Goal: Check status

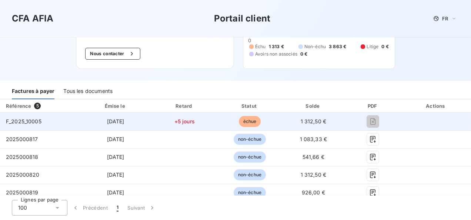
scroll to position [58, 0]
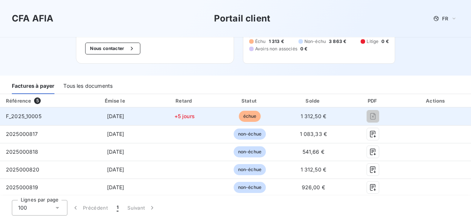
click at [193, 113] on td "+5 jours" at bounding box center [184, 116] width 66 height 18
click at [116, 114] on span "[DATE]" at bounding box center [115, 116] width 17 height 6
click at [52, 115] on td "F_2025_10005" at bounding box center [40, 116] width 80 height 18
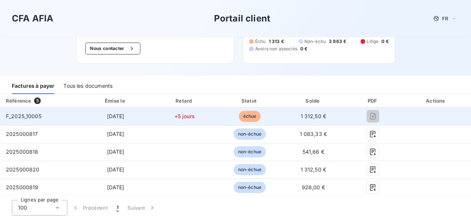
click at [52, 115] on td "F_2025_10005" at bounding box center [40, 116] width 80 height 18
click at [13, 114] on span "F_2025_10005" at bounding box center [24, 116] width 36 height 6
click at [249, 117] on span "échue" at bounding box center [250, 116] width 22 height 11
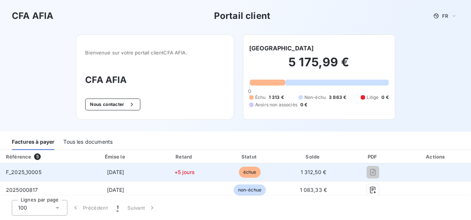
scroll to position [0, 0]
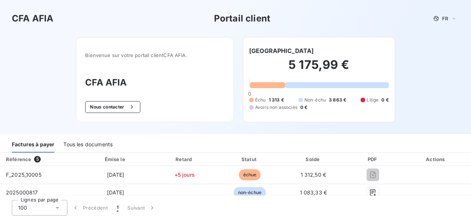
click at [287, 50] on h6 "[GEOGRAPHIC_DATA]" at bounding box center [281, 50] width 65 height 9
